Goal: Task Accomplishment & Management: Use online tool/utility

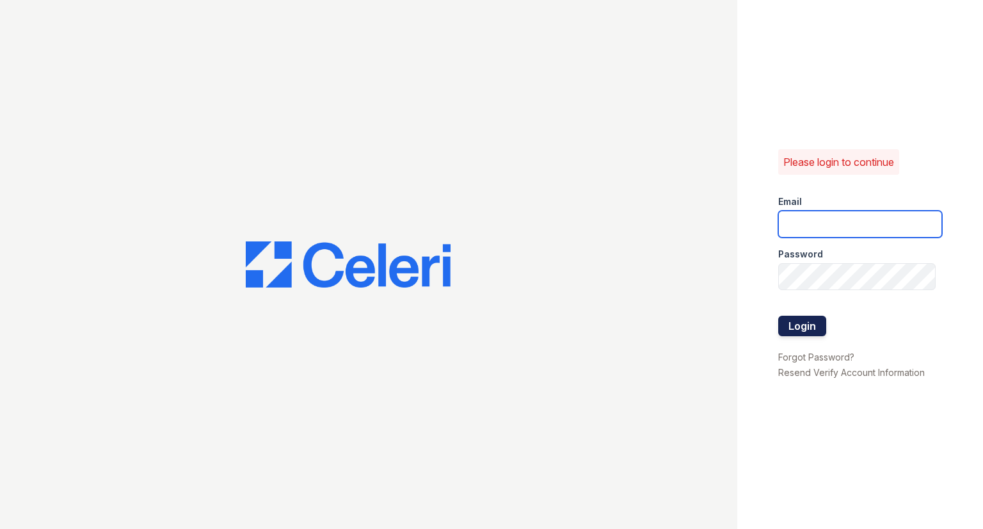
type input "[EMAIL_ADDRESS][DOMAIN_NAME]"
click at [807, 316] on button "Login" at bounding box center [802, 326] width 48 height 20
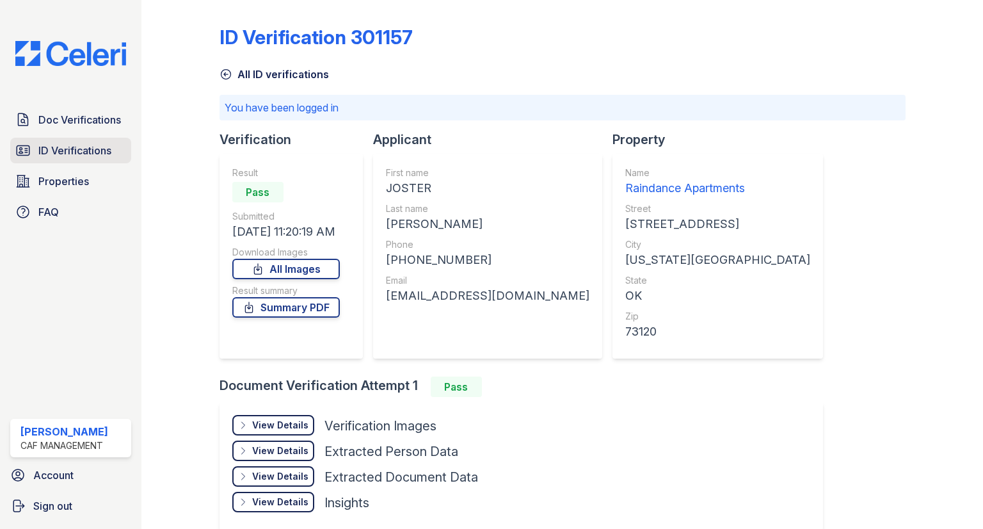
click at [92, 143] on span "ID Verifications" at bounding box center [74, 150] width 73 height 15
